Goal: Contribute content: Add original content to the website for others to see

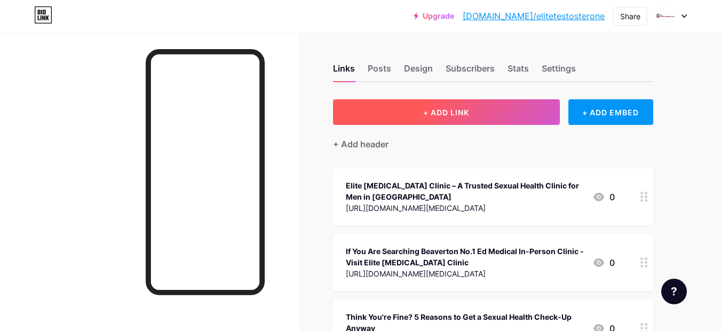
click at [491, 113] on button "+ ADD LINK" at bounding box center [446, 112] width 227 height 26
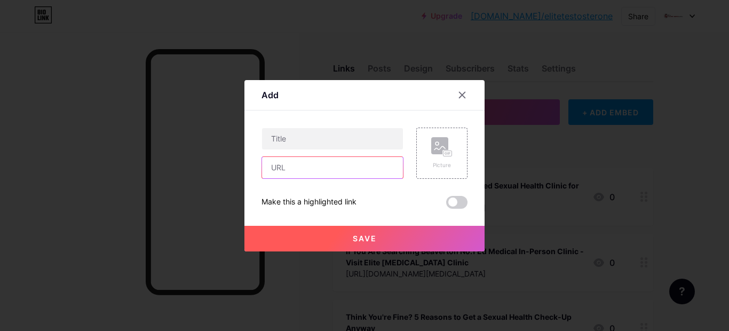
click at [324, 161] on input "text" at bounding box center [332, 167] width 141 height 21
paste input "[URL][DOMAIN_NAME]"
type input "[URL][DOMAIN_NAME]"
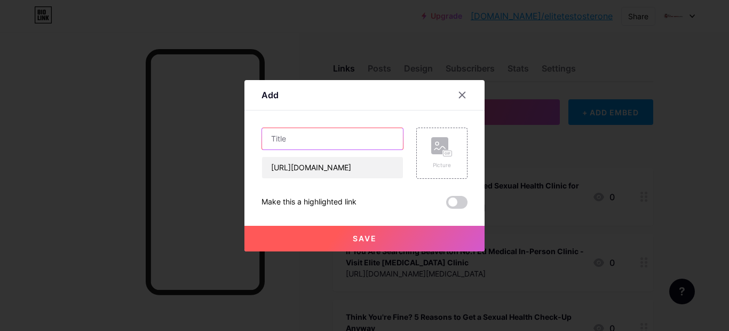
click at [295, 143] on input "text" at bounding box center [332, 138] width 141 height 21
paste input "Top 7 Reasons to Choose a Beaverton Wellness Center for Your Health Goals"
type input "Top 7 Reasons to Choose a Beaverton Wellness Center for Your Health Goals"
click at [459, 198] on span at bounding box center [456, 202] width 21 height 13
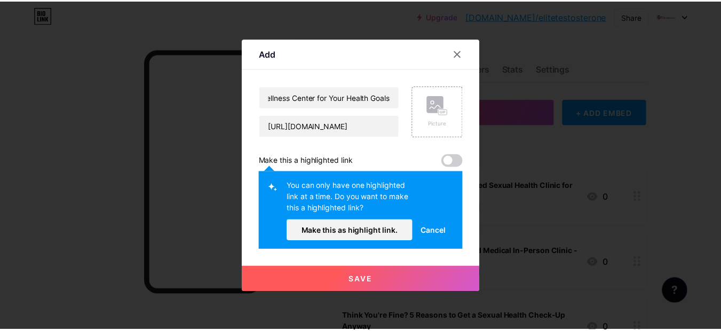
scroll to position [0, 0]
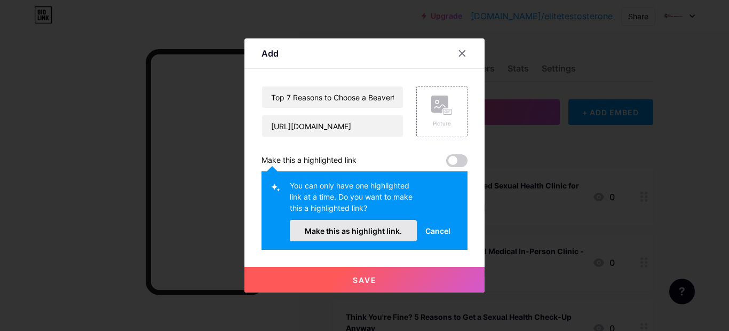
click at [361, 231] on span "Make this as highlight link." at bounding box center [353, 230] width 97 height 9
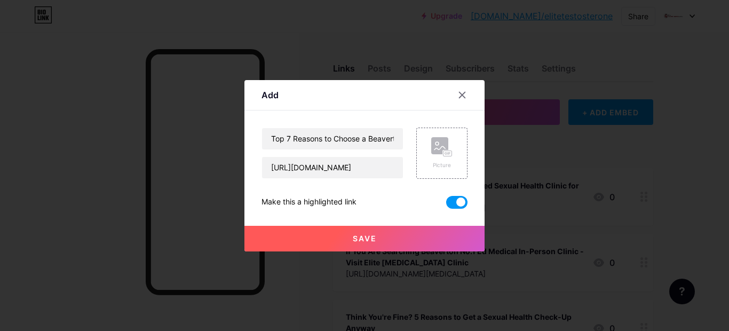
click at [364, 235] on span "Save" at bounding box center [365, 238] width 24 height 9
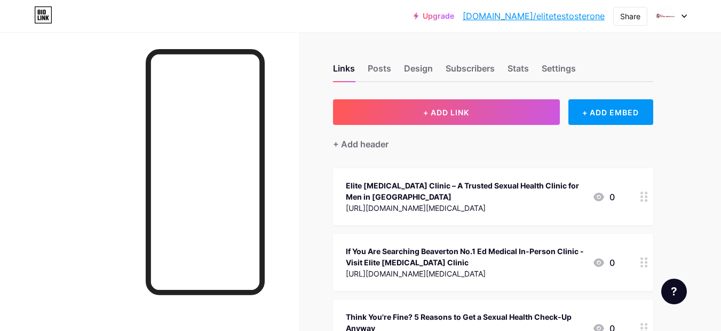
click at [566, 17] on link "[DOMAIN_NAME]/elitetestosterone" at bounding box center [534, 16] width 142 height 13
